Goal: Obtain resource: Download file/media

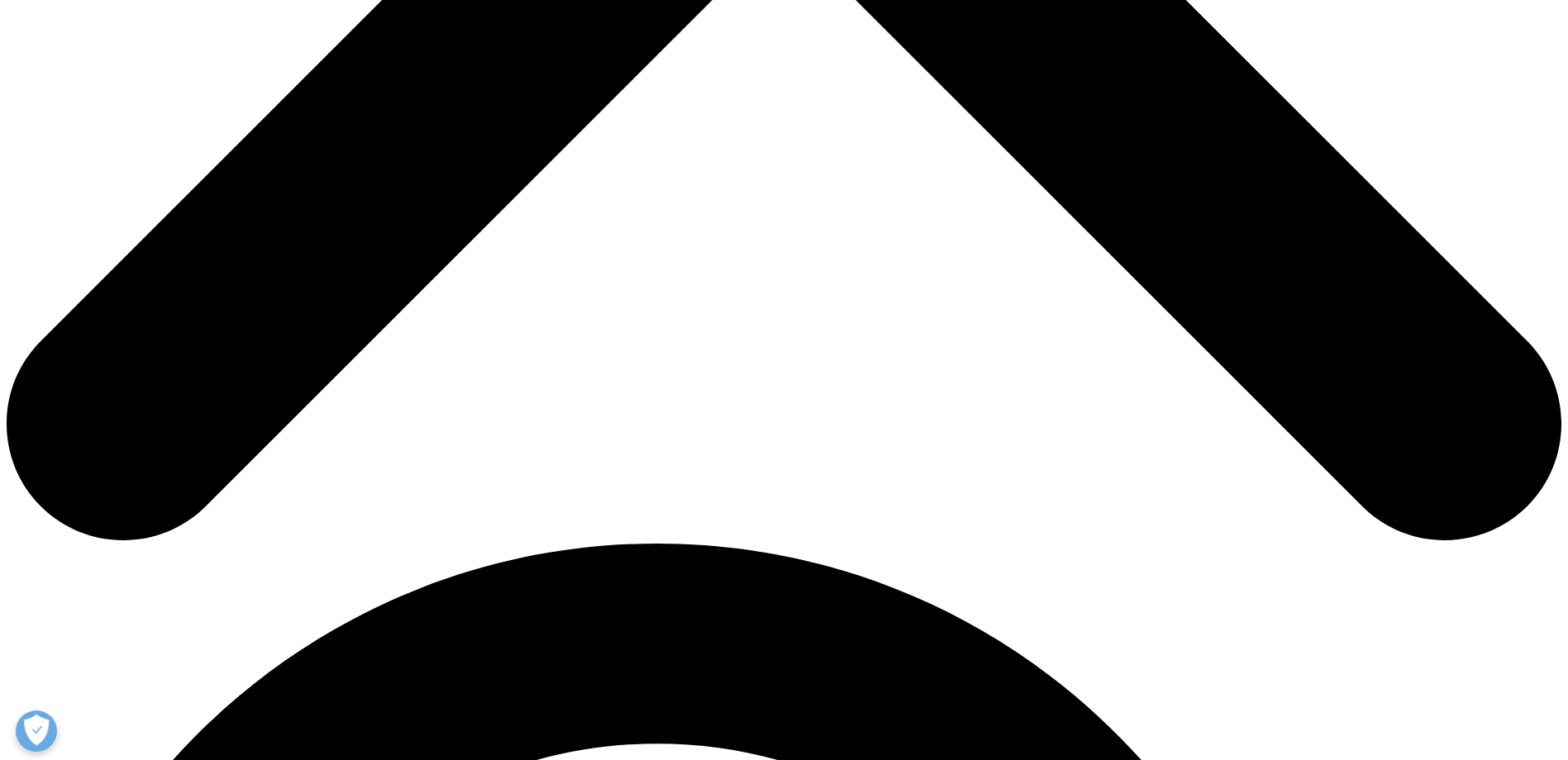
scroll to position [1074, 0]
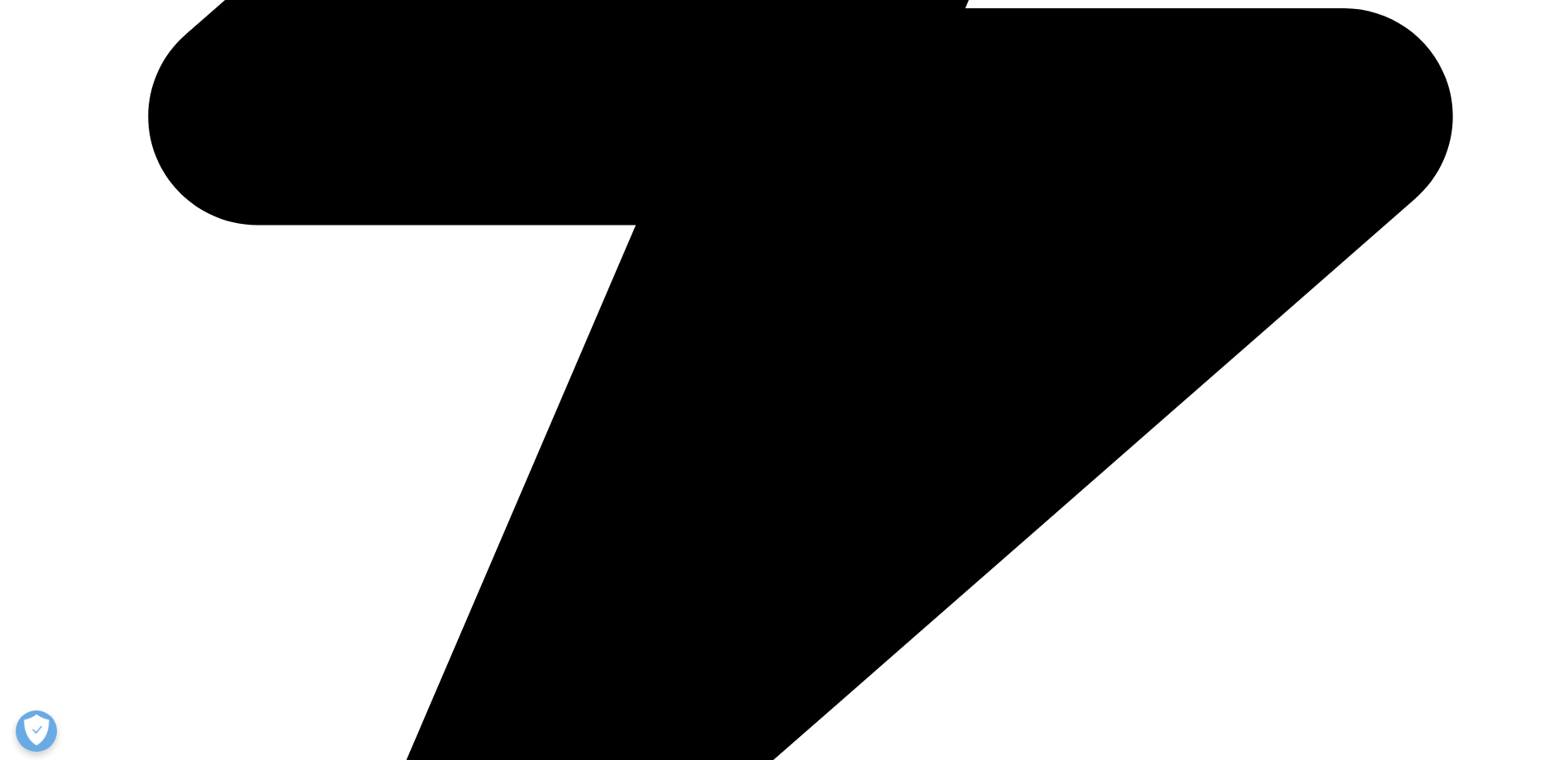
scroll to position [744, 0]
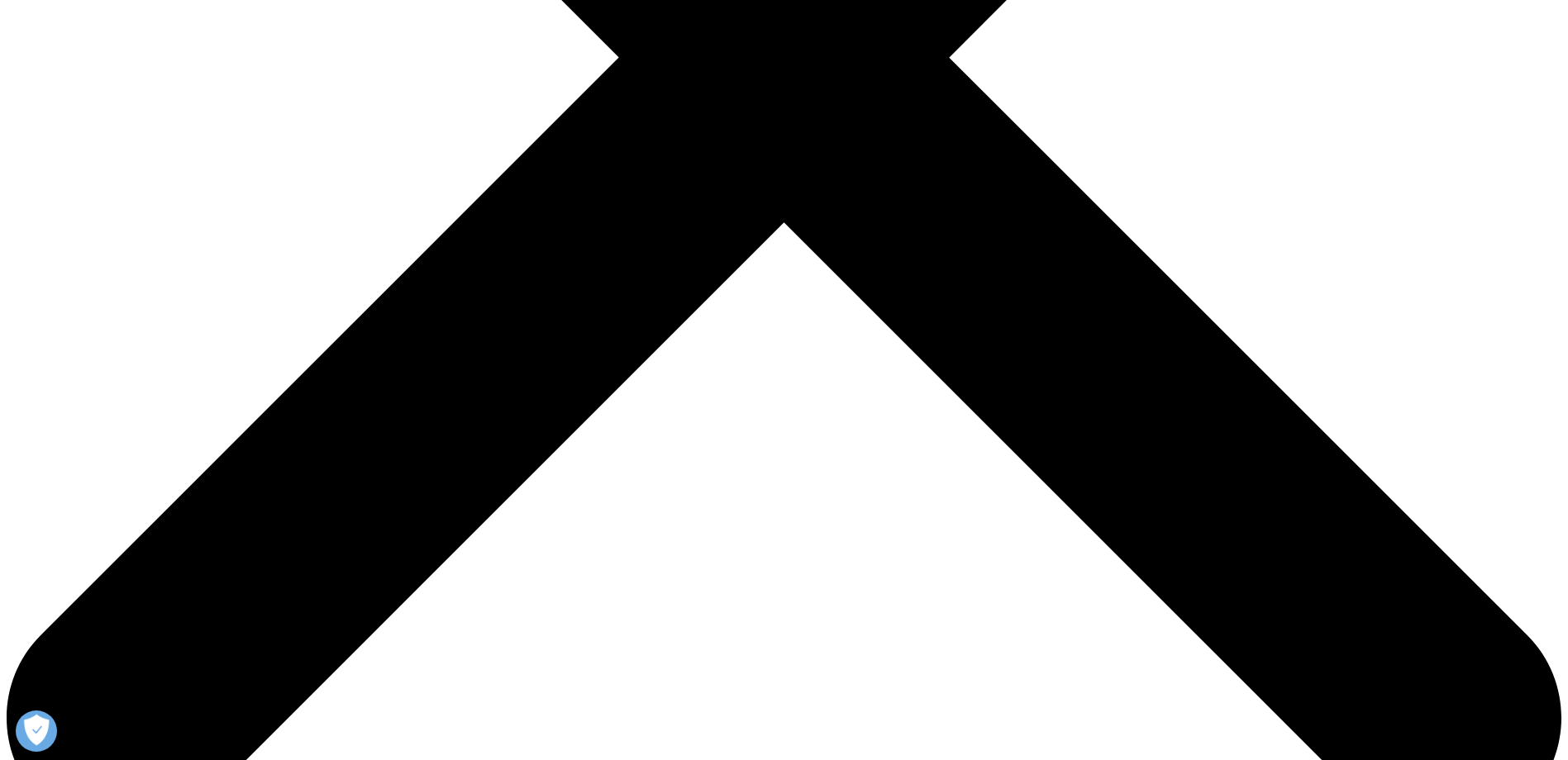
type input "Katie"
type input "MacRae"
type input "k"
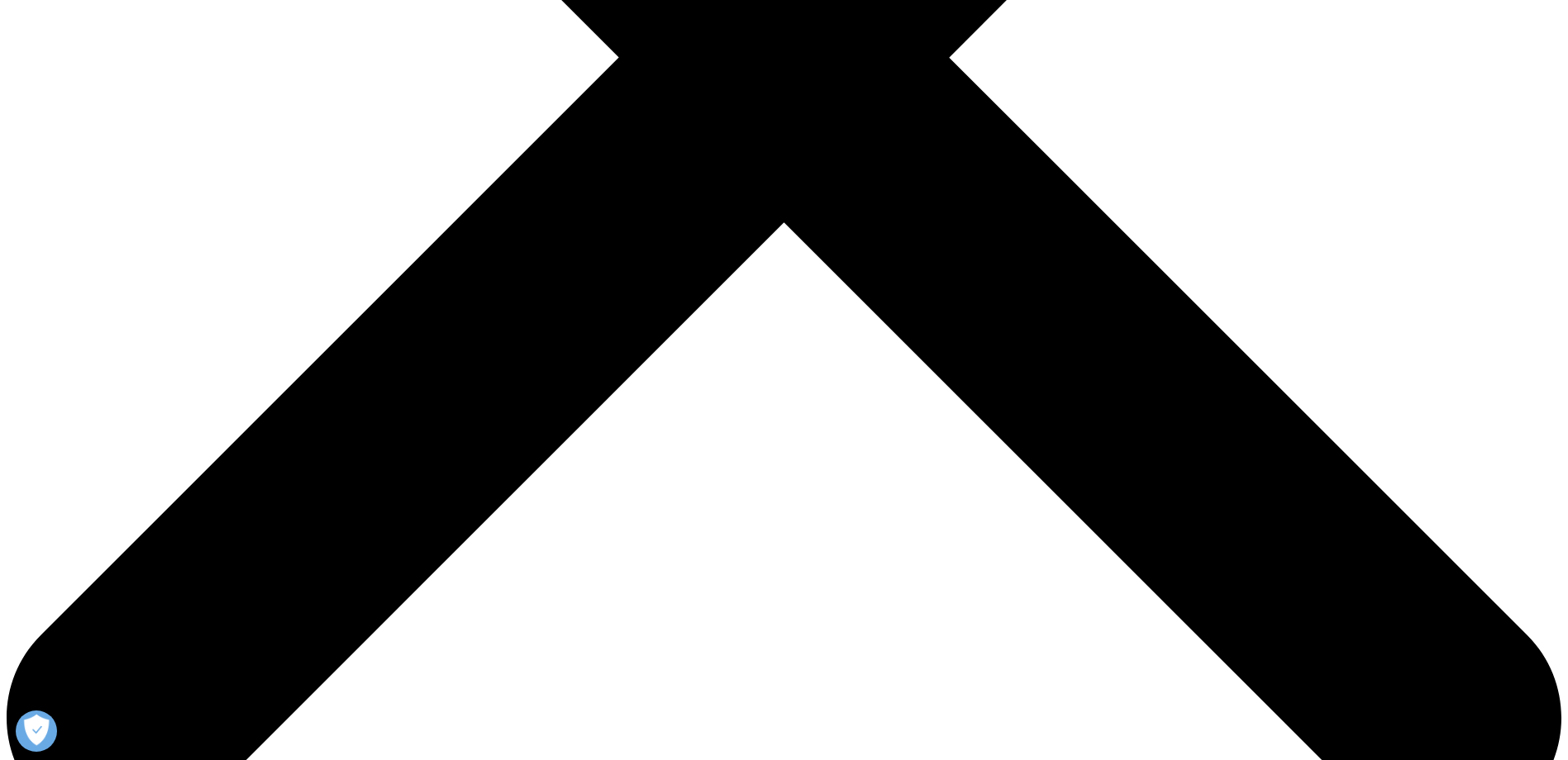
type input "kathryn.macrae@optum.com"
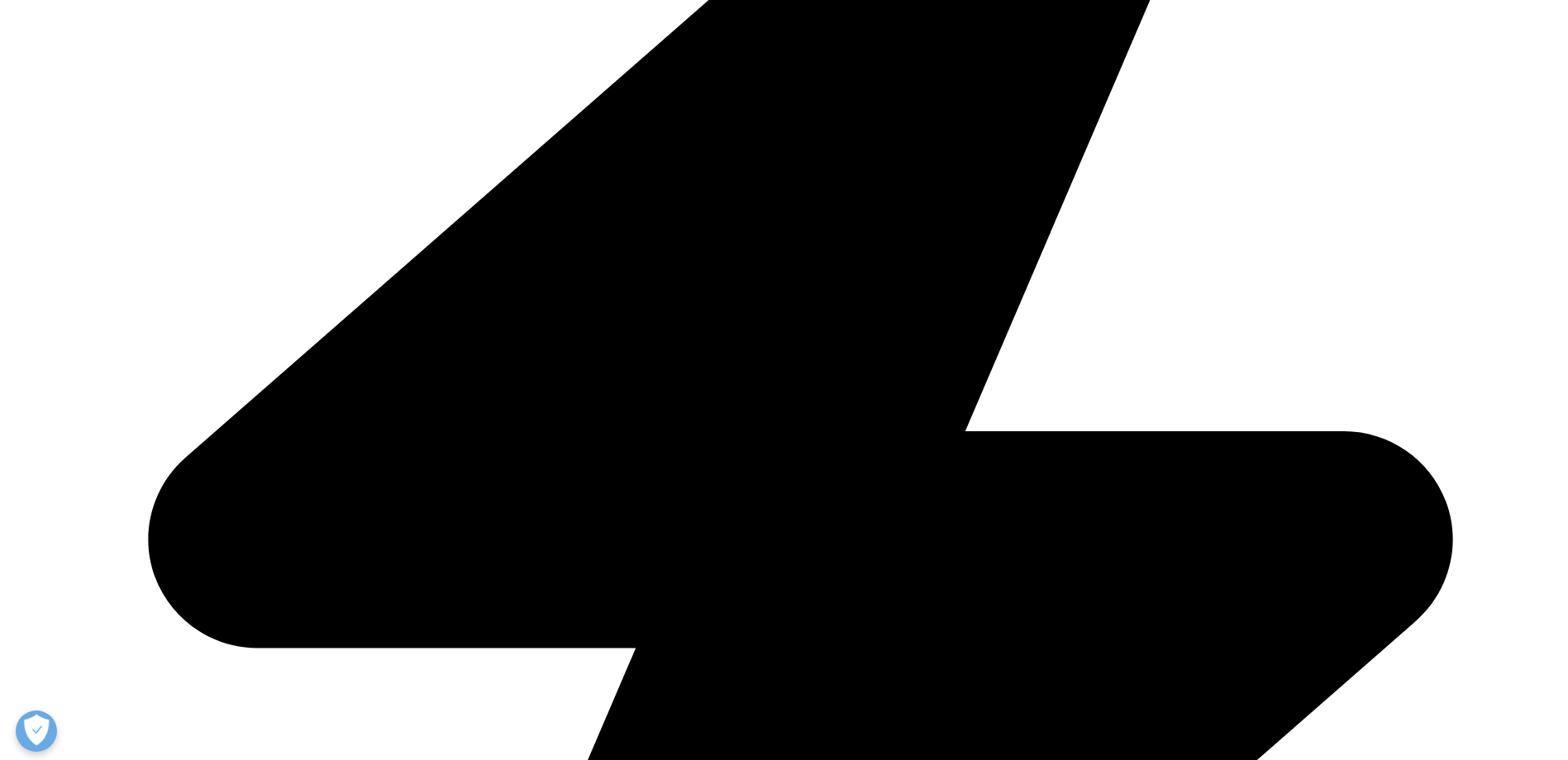
scroll to position [0, 0]
type input "Consultant"
type input "Optum"
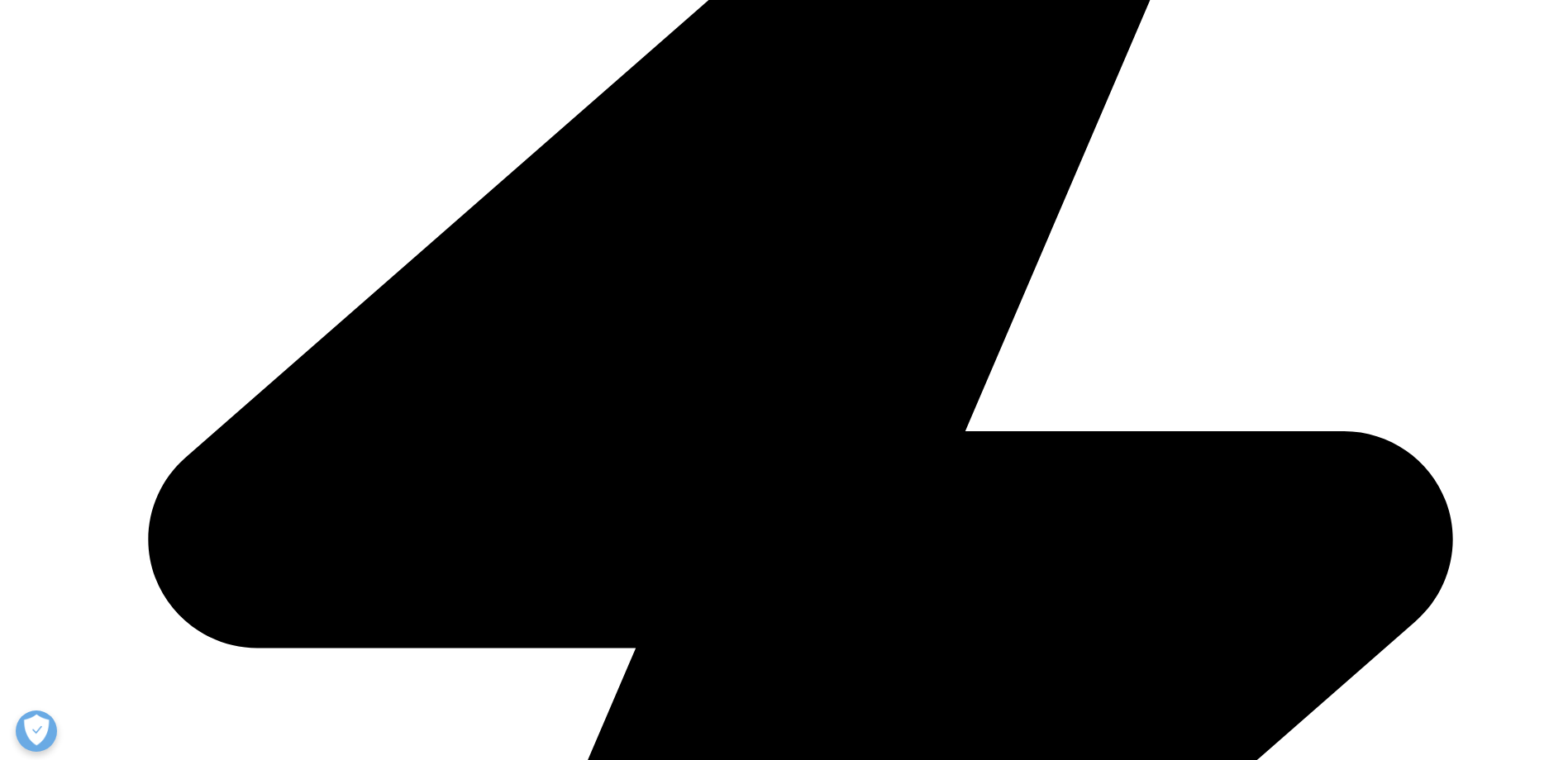
select select "[GEOGRAPHIC_DATA]"
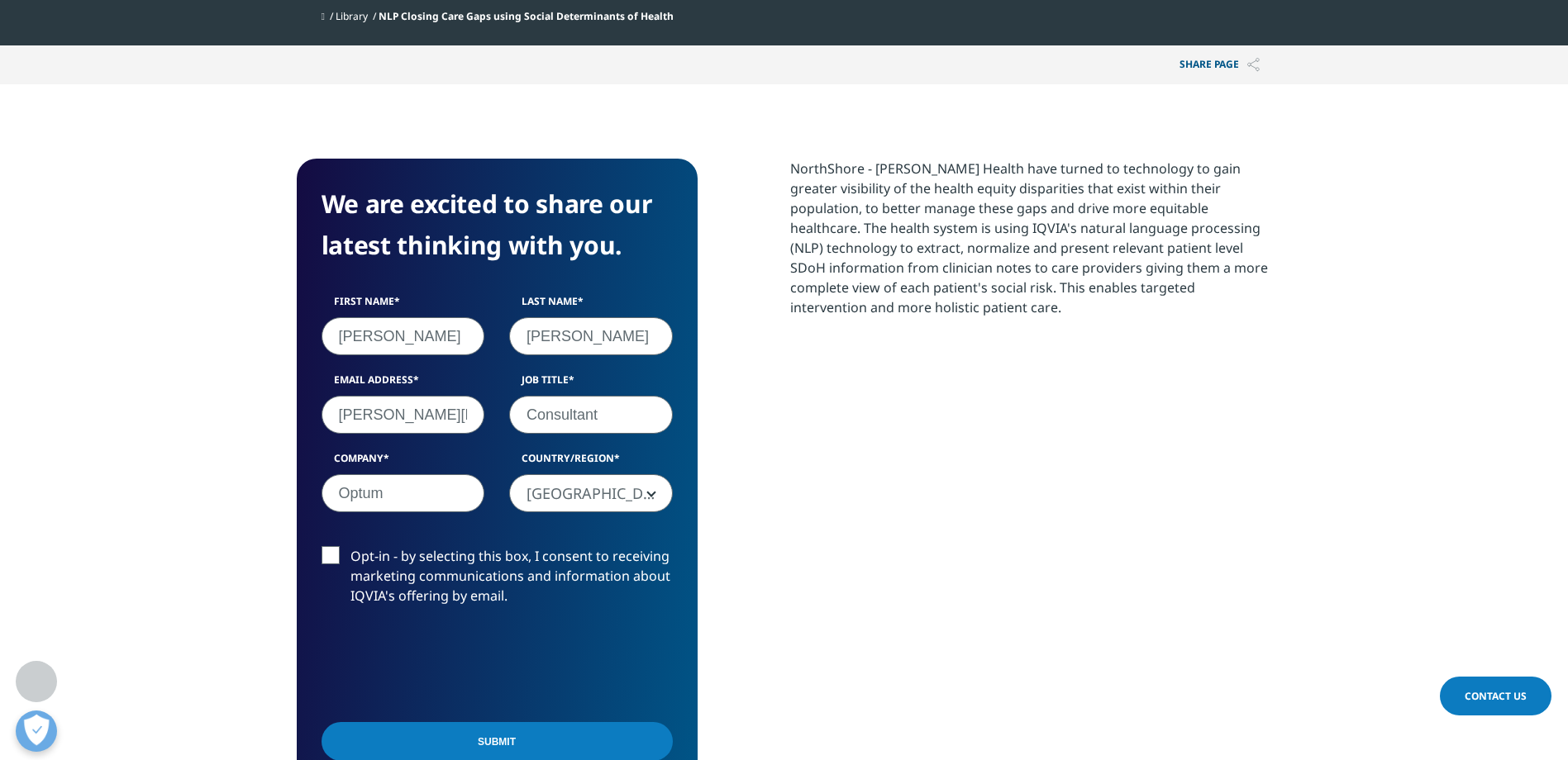
click at [350, 546] on input "Opt-in - by selecting this box, I consent to receiving marketing communications…" at bounding box center [350, 546] width 0 height 0
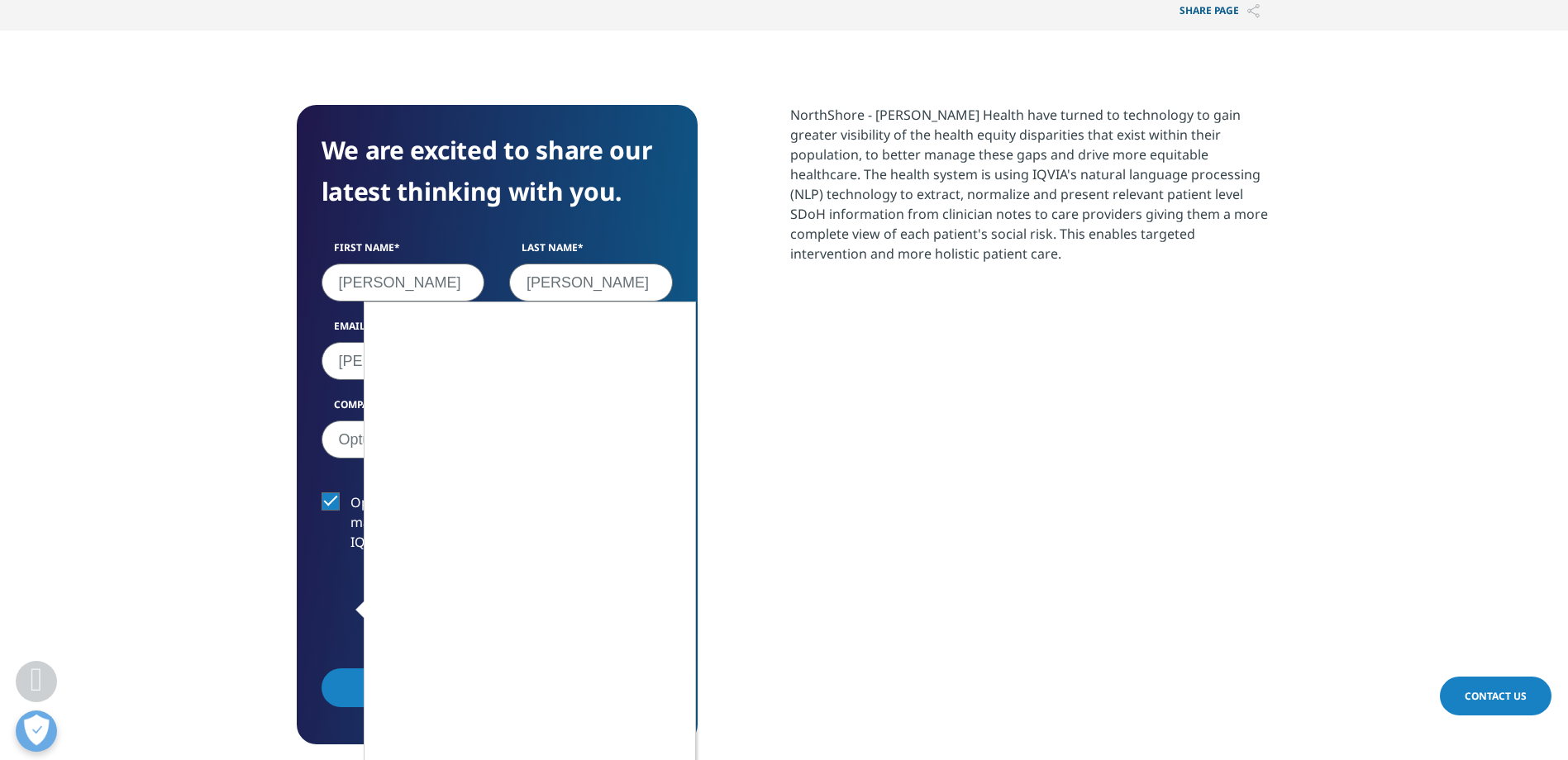
scroll to position [827, 0]
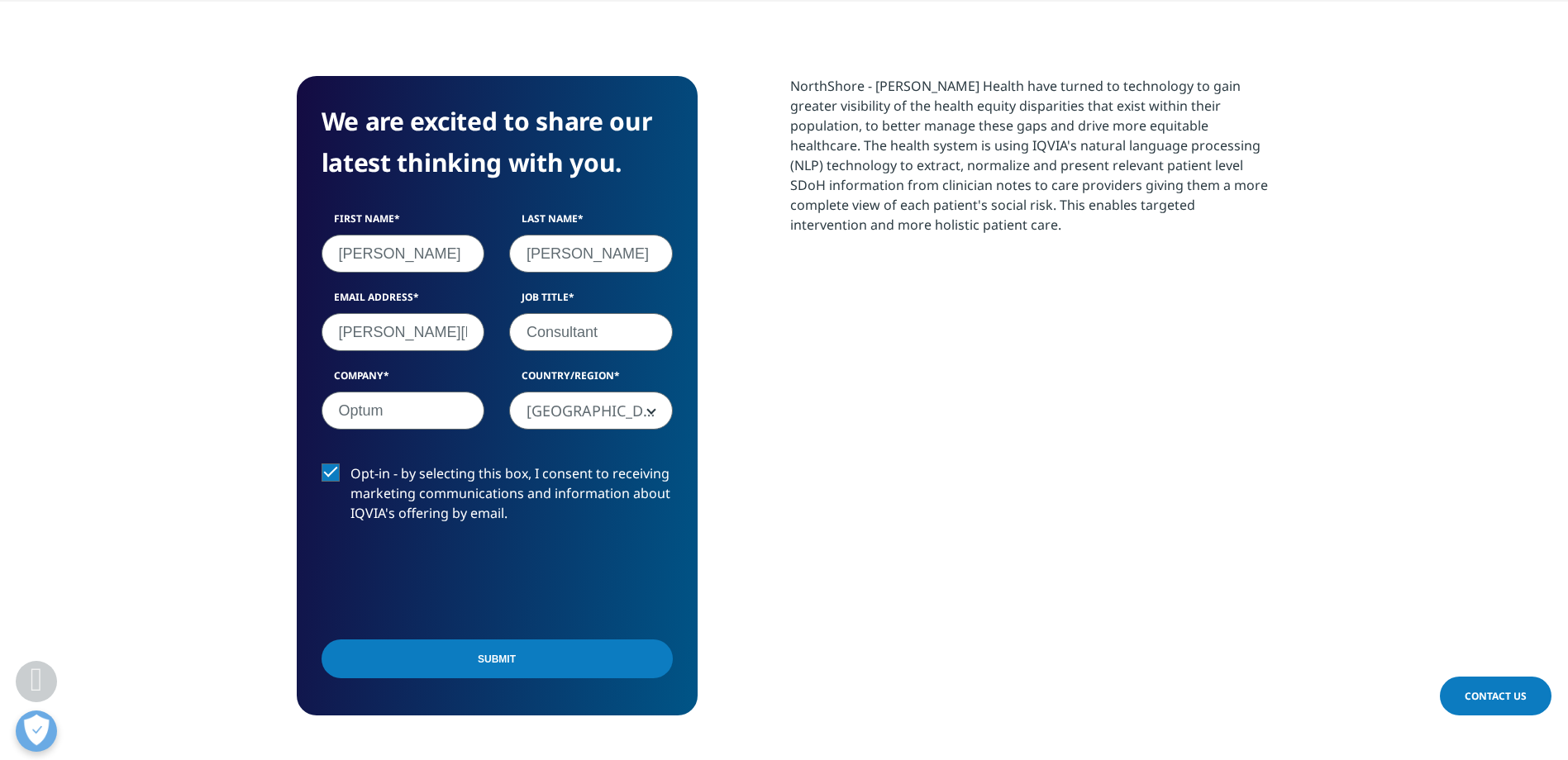
click at [639, 669] on input "Submit" at bounding box center [497, 659] width 351 height 39
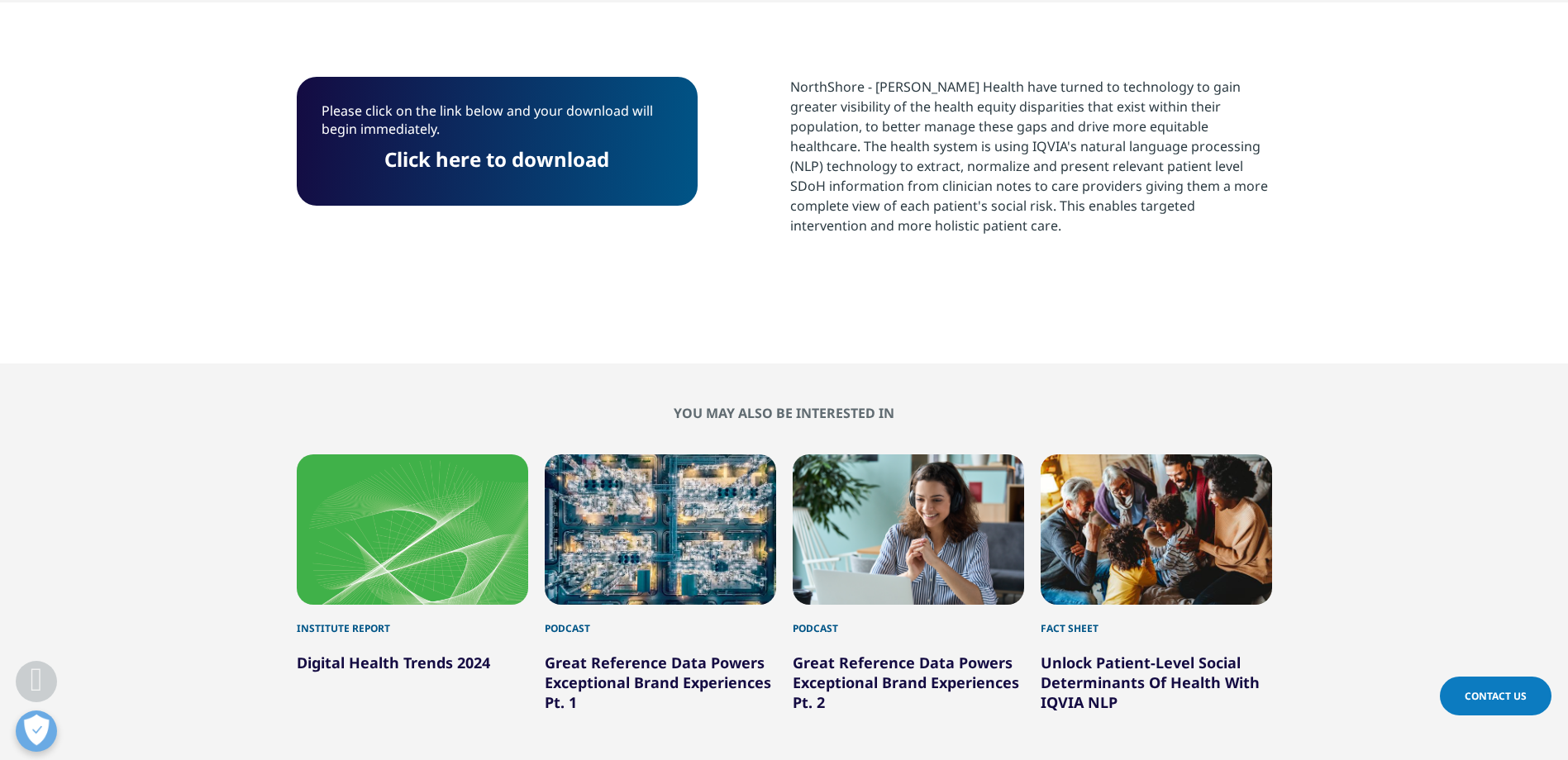
scroll to position [762, 0]
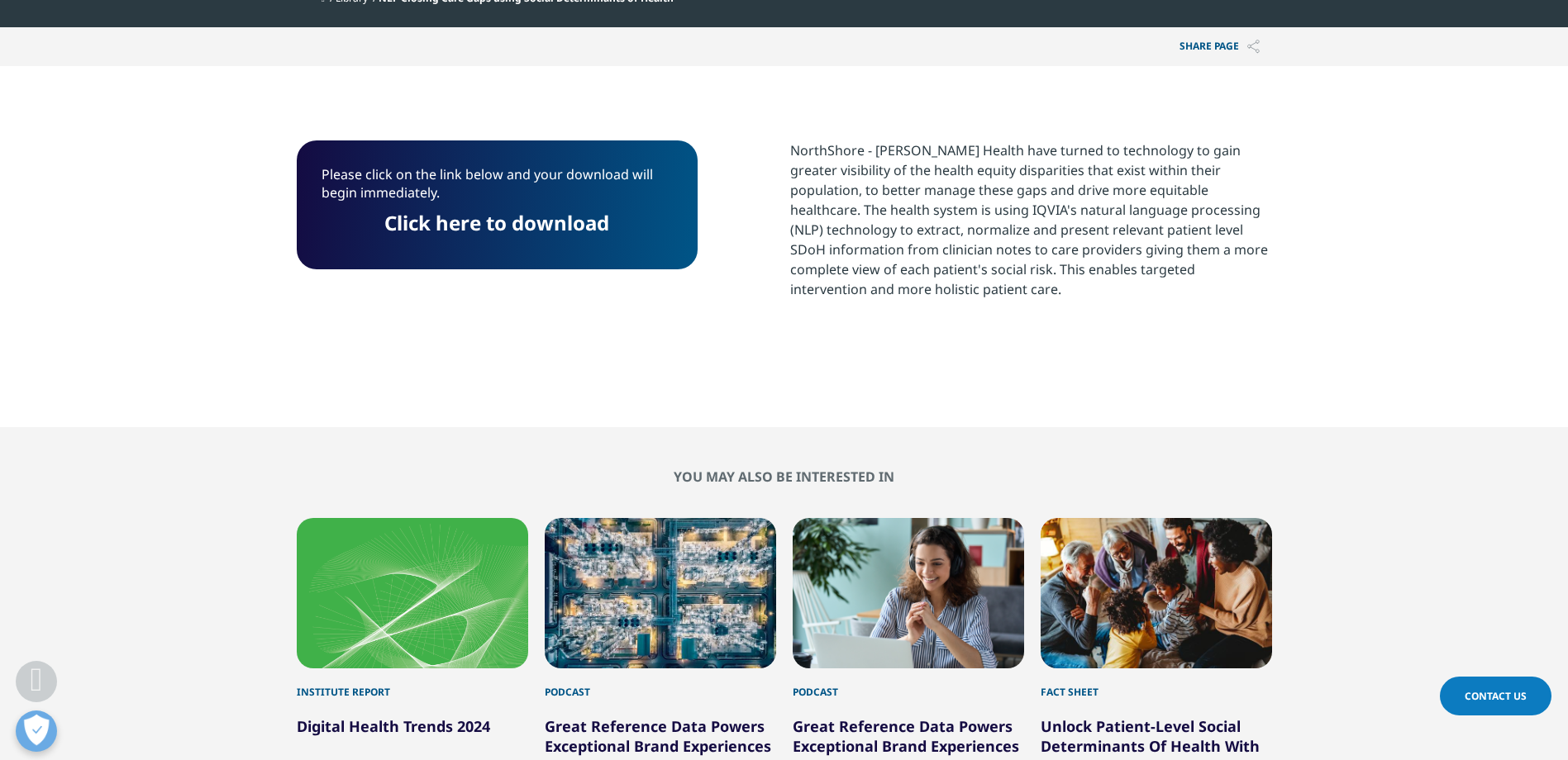
click at [518, 210] on link "Click here to download" at bounding box center [496, 222] width 224 height 27
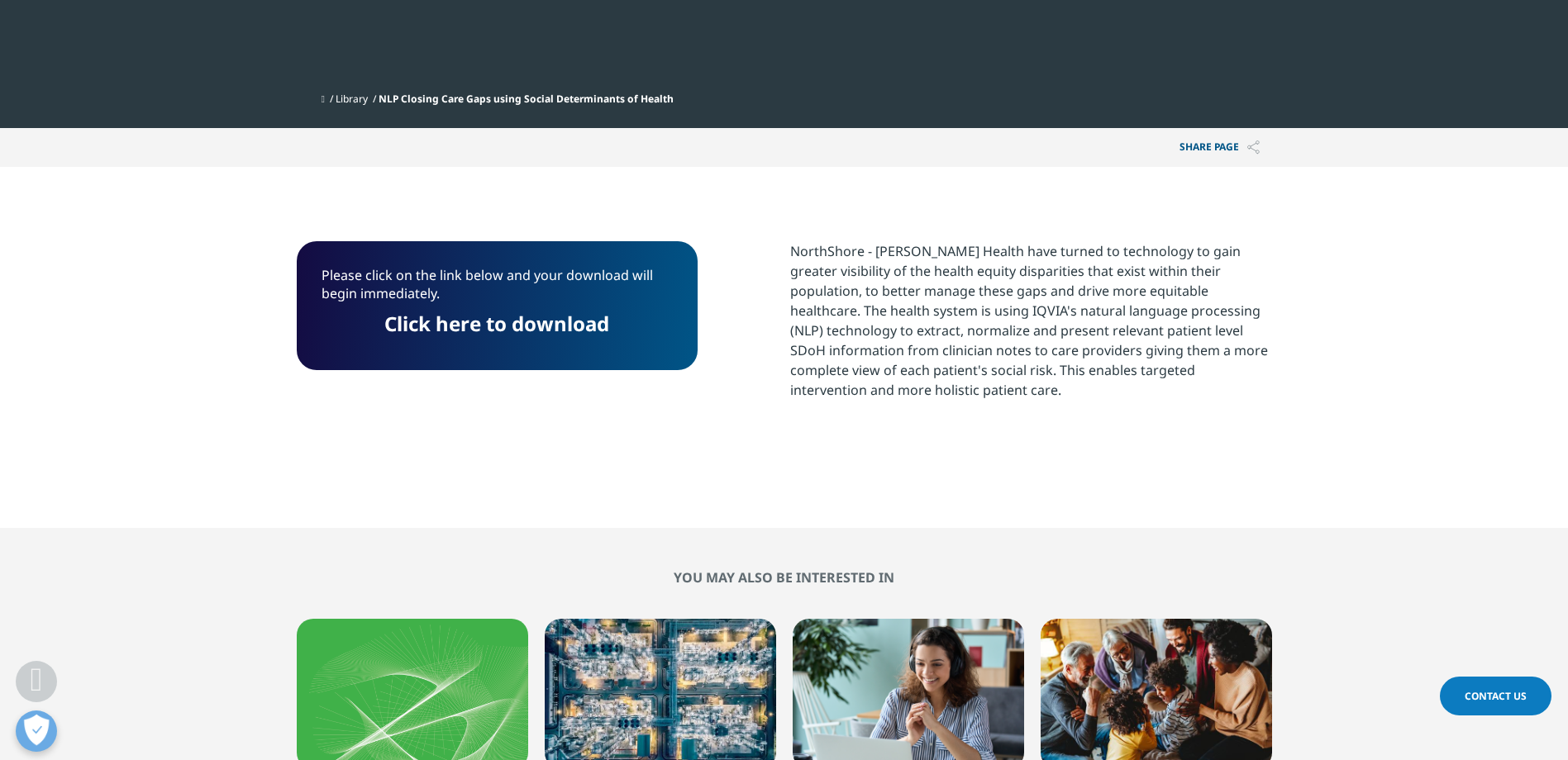
scroll to position [578, 0]
